Goal: Task Accomplishment & Management: Manage account settings

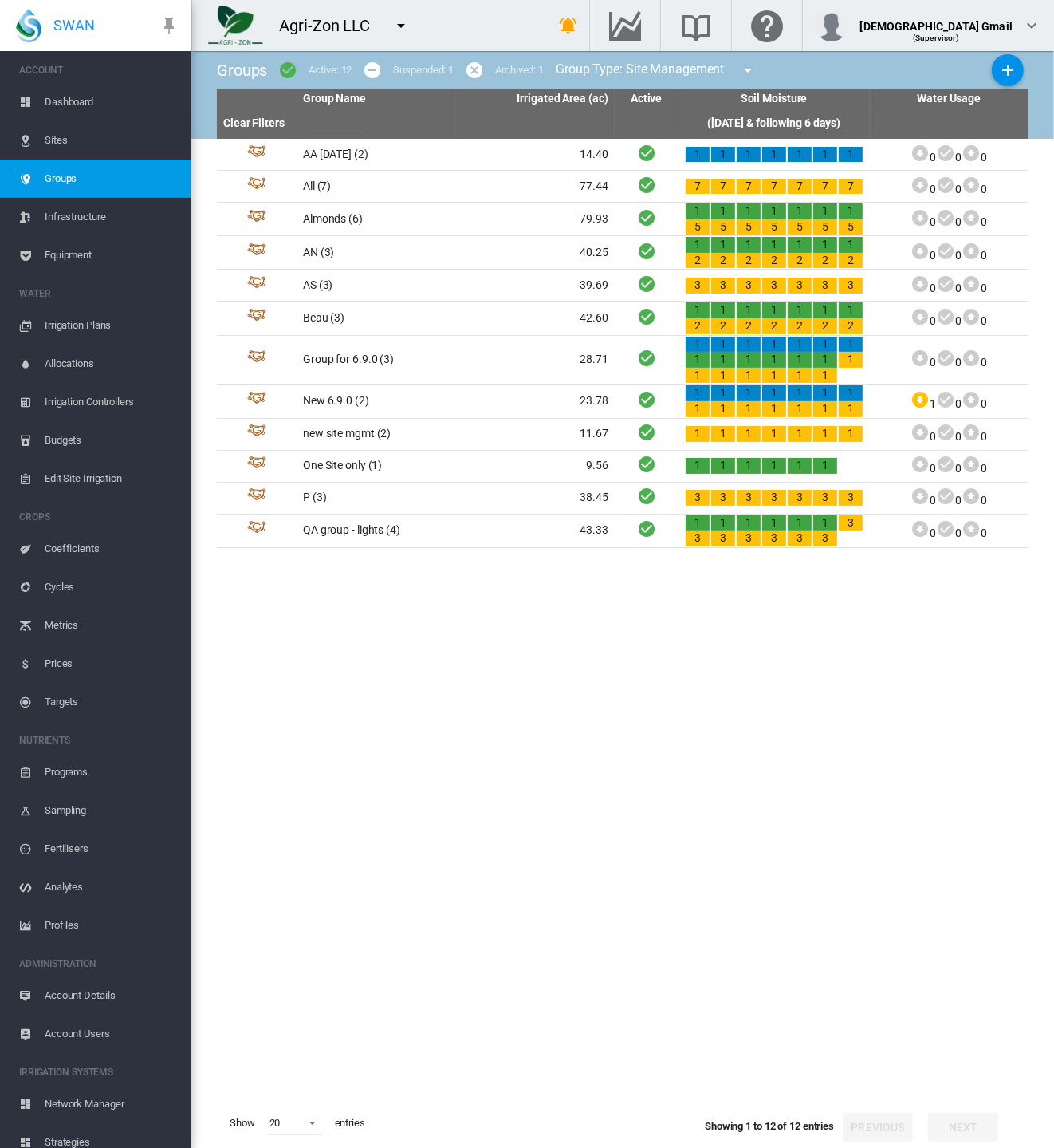
click at [706, 637] on tbody "AA [DATE] (2) 14.40 1 1 1 1 1 1 1 77.44" at bounding box center [623, 619] width 812 height 960
click at [86, 1032] on span "Account Users" at bounding box center [111, 1034] width 134 height 39
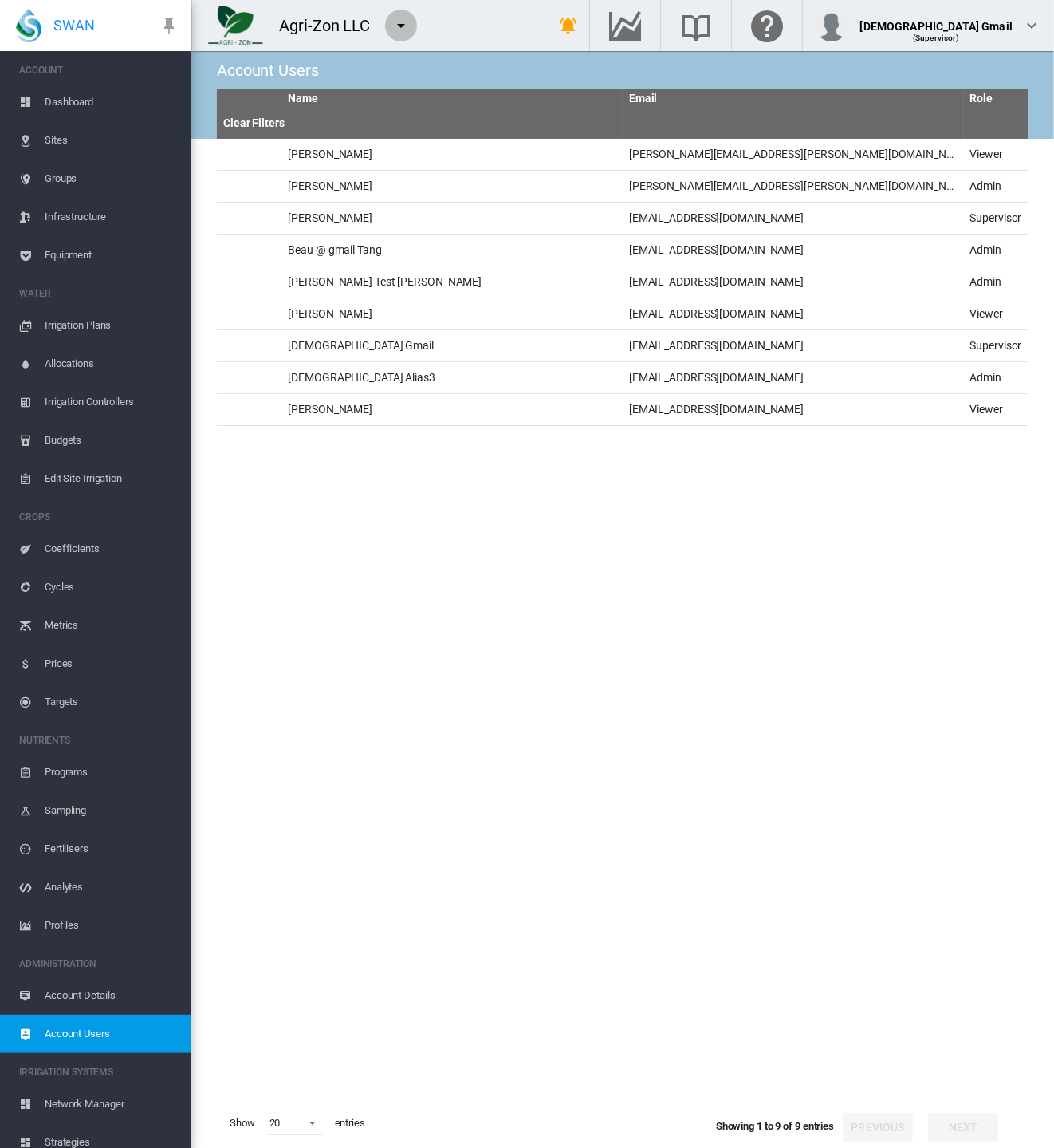
click at [399, 21] on md-icon "icon-menu-down" at bounding box center [401, 25] width 19 height 19
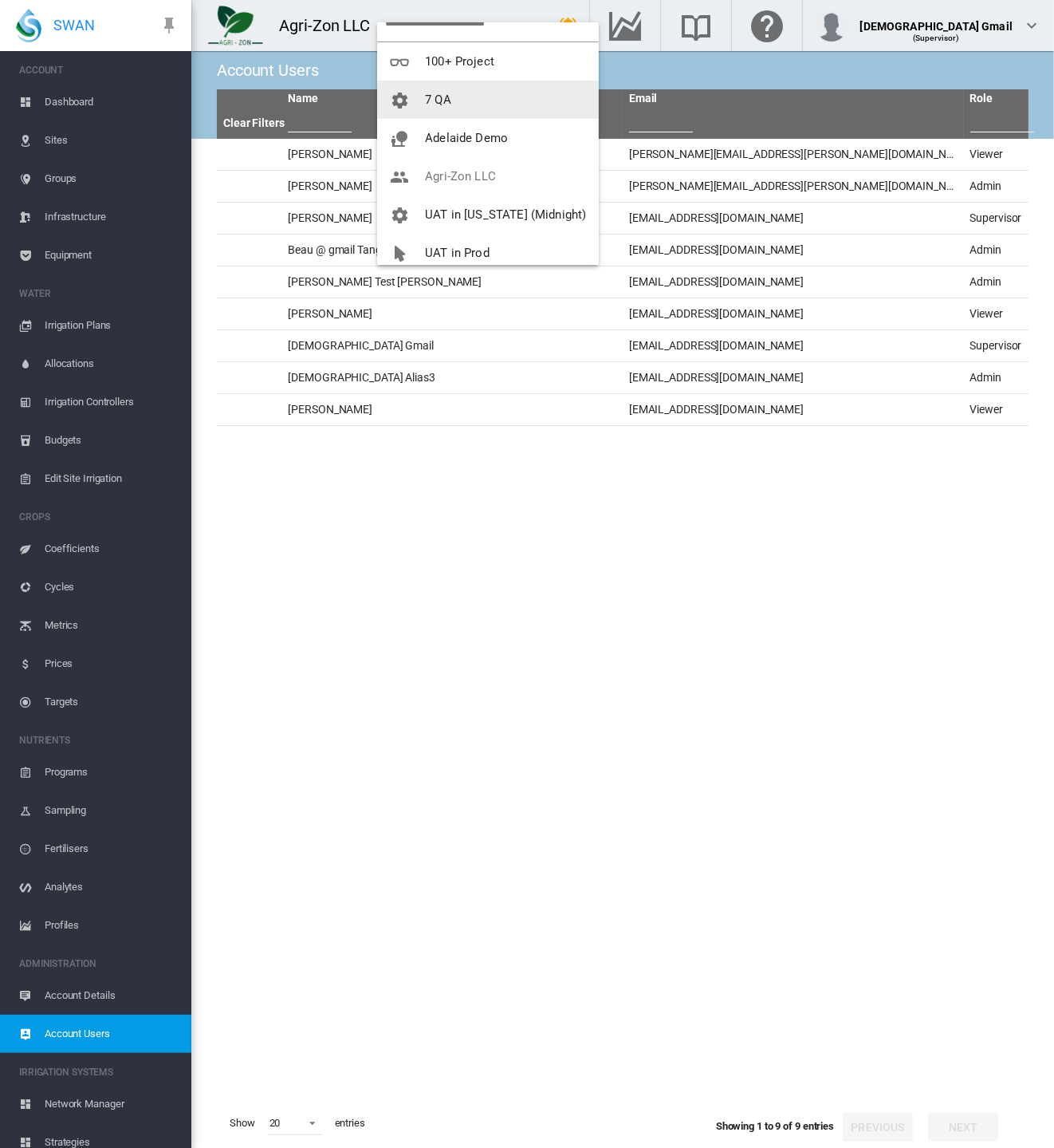
scroll to position [39, 0]
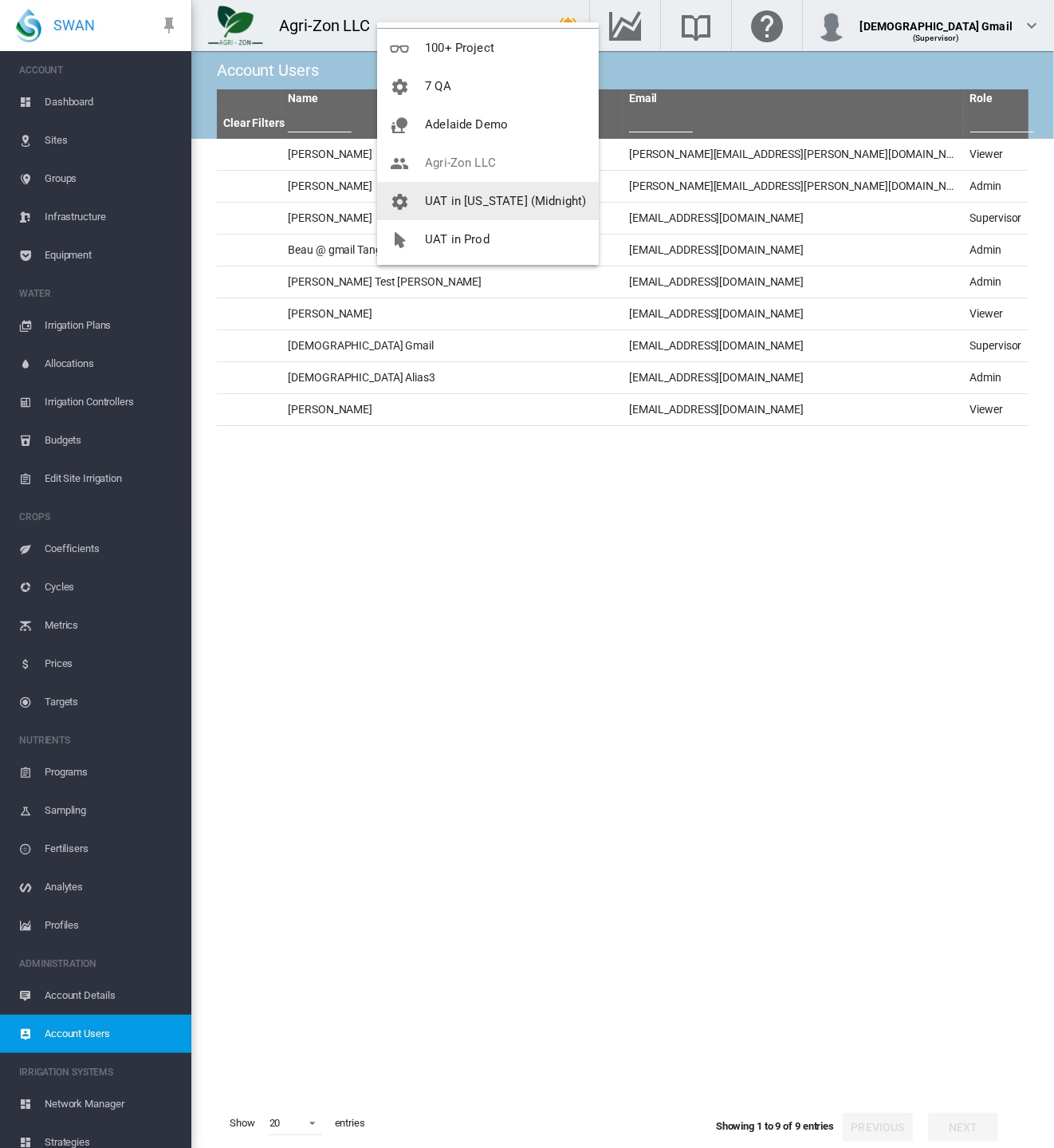
click at [509, 197] on span "UAT in [US_STATE] (Midnight)" at bounding box center [506, 201] width 161 height 14
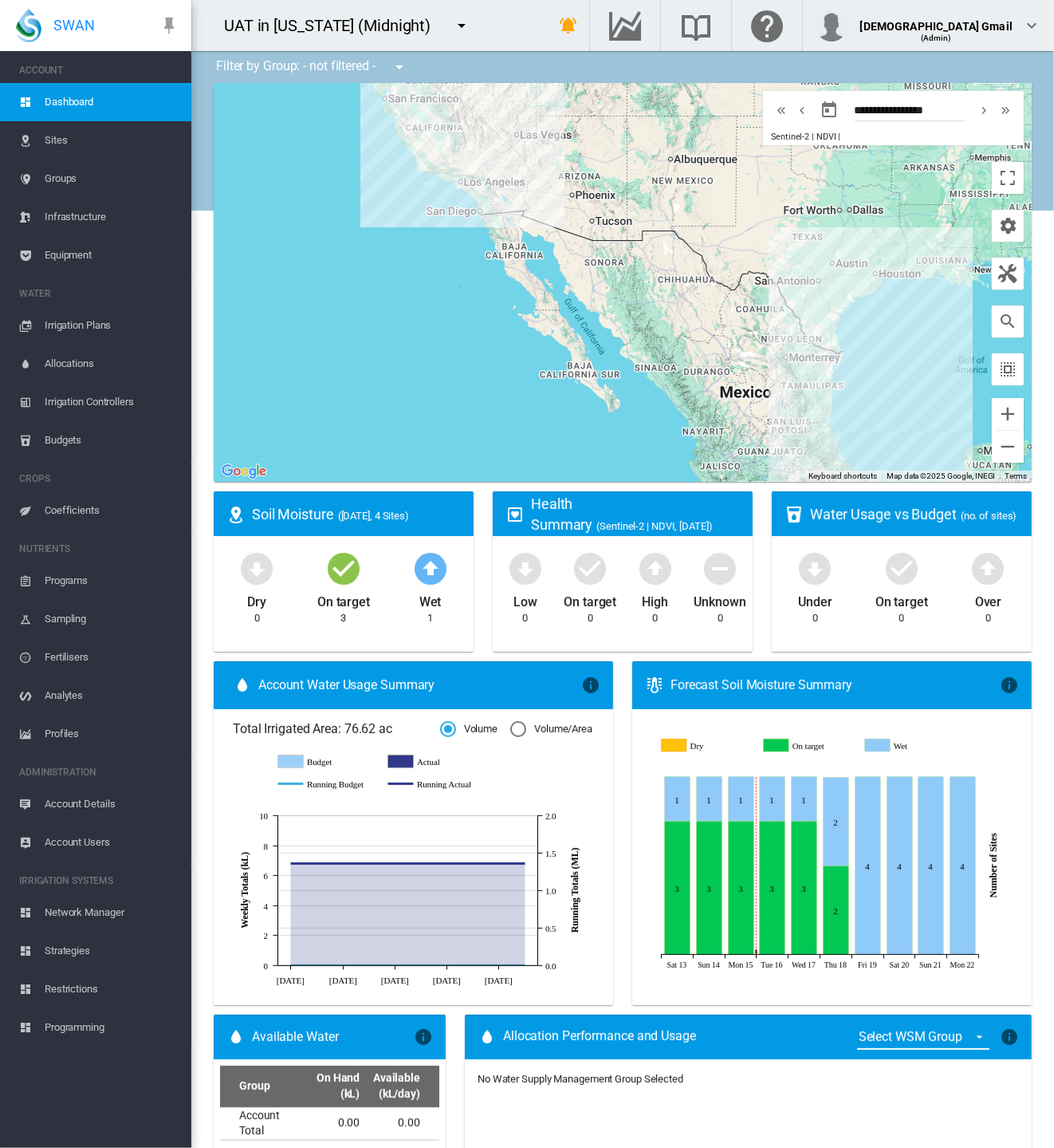
click at [81, 838] on span "Account Users" at bounding box center [111, 842] width 134 height 39
